Goal: Task Accomplishment & Management: Use online tool/utility

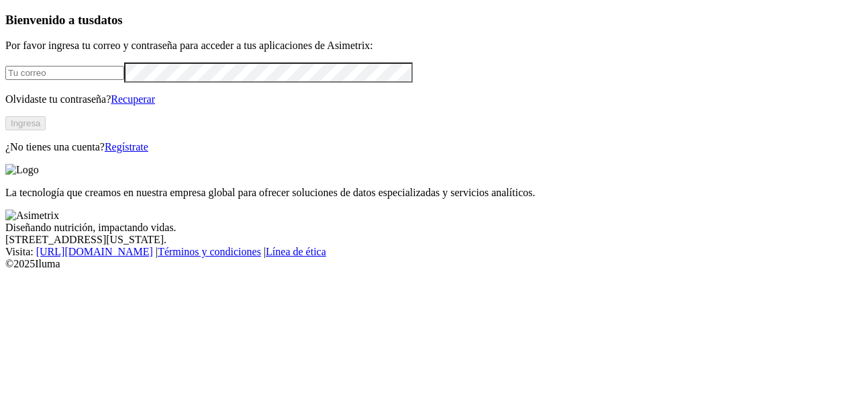
type input "[EMAIL_ADDRESS][DOMAIN_NAME]"
click at [46, 130] on button "Ingresa" at bounding box center [25, 123] width 40 height 14
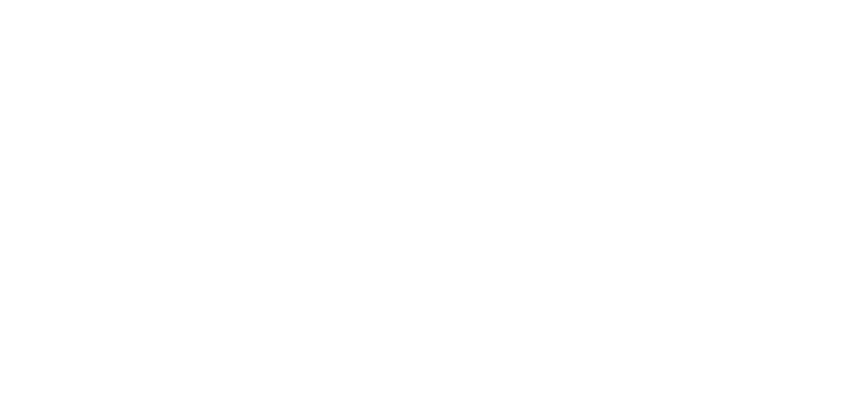
scroll to position [8, 0]
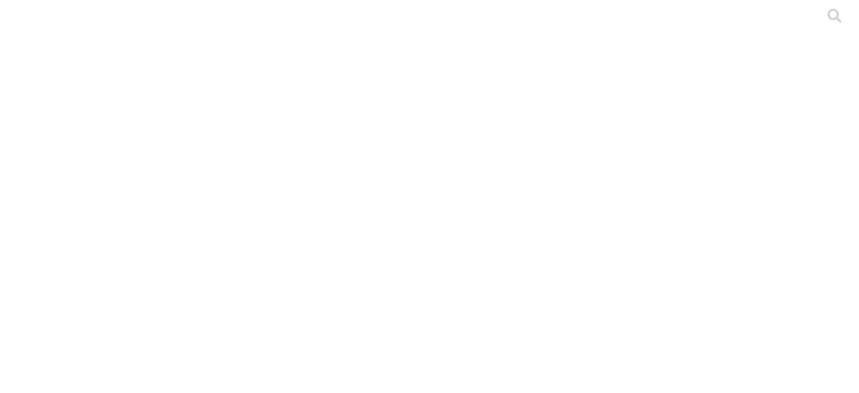
click at [236, 172] on div at bounding box center [434, 196] width 859 height 393
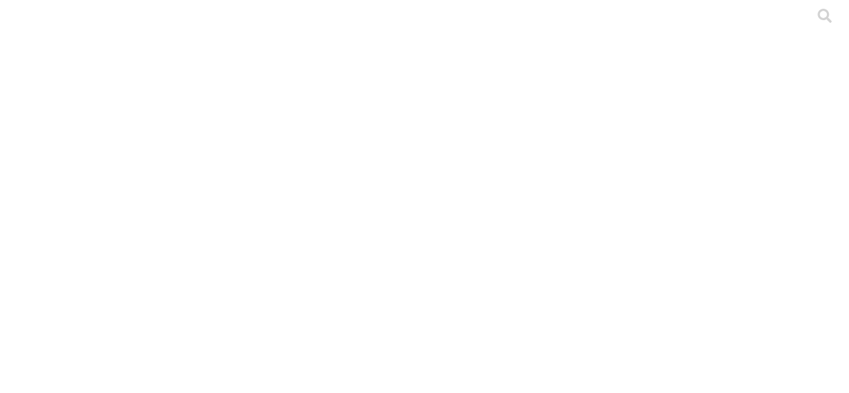
type input "[PERSON_NAME]"
